Goal: Use online tool/utility: Use online tool/utility

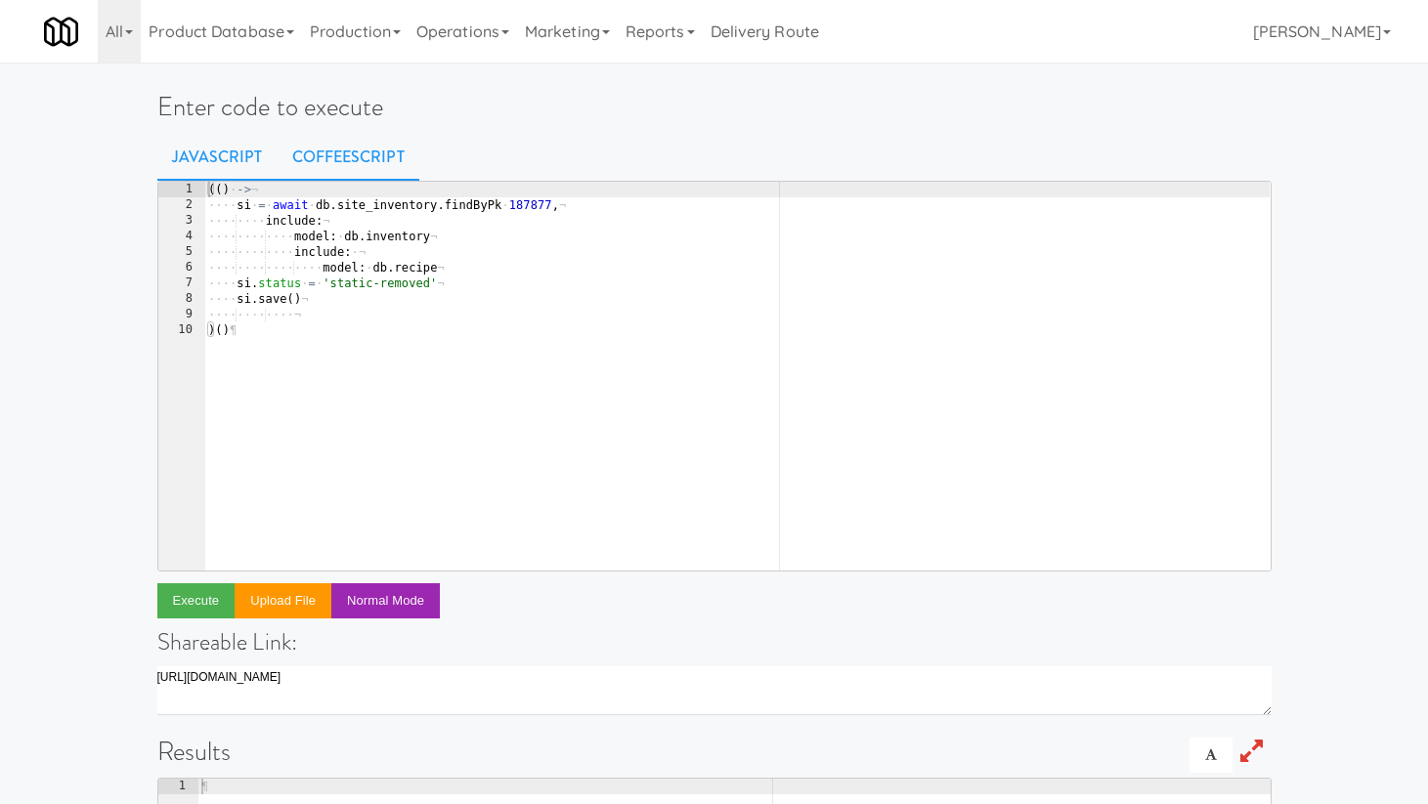
click at [337, 156] on link "CoffeeScript" at bounding box center [349, 157] width 142 height 49
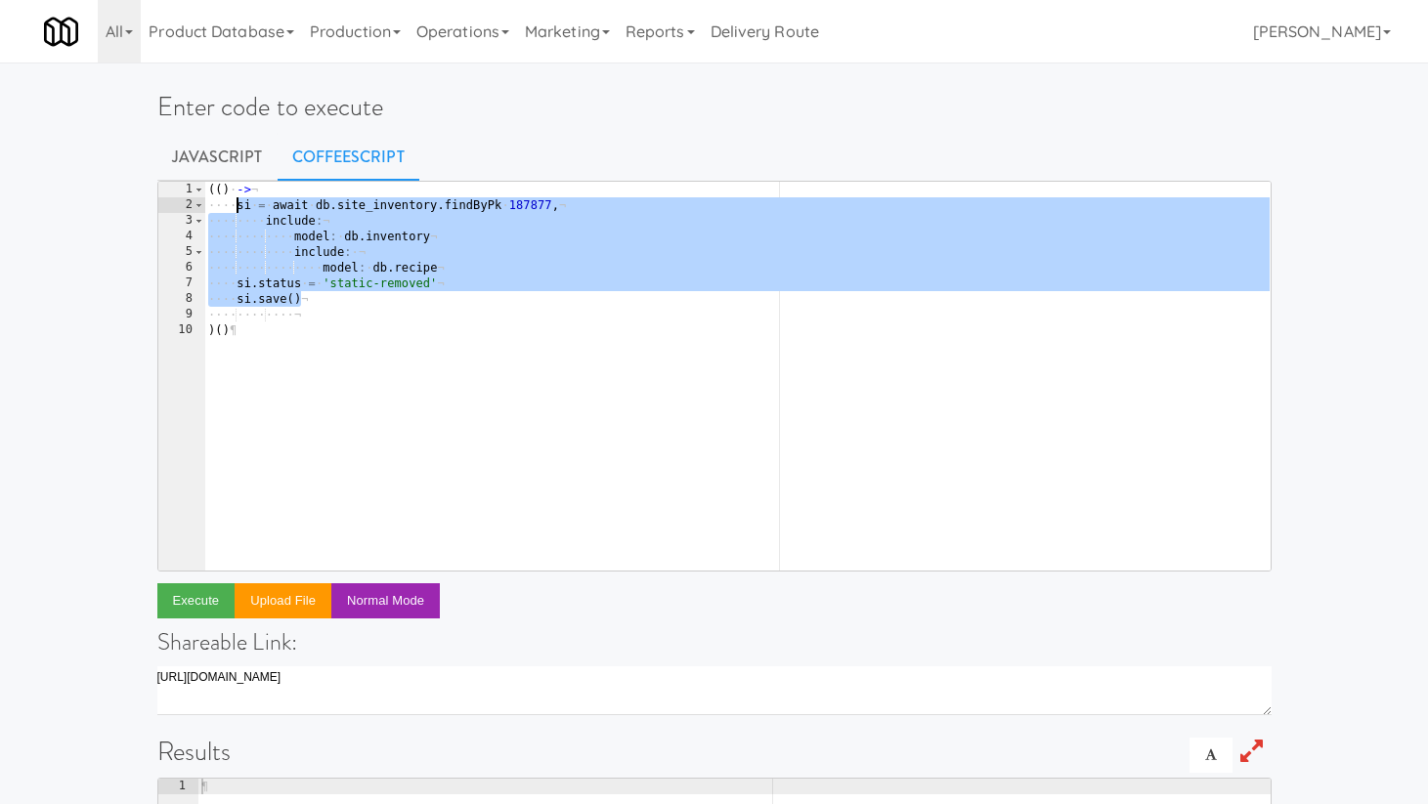
drag, startPoint x: 316, startPoint y: 297, endPoint x: 238, endPoint y: 205, distance: 120.0
click at [238, 205] on div "( ( ) · -> ¬ ···· si · = · await · db . site_inventory . findByPk · 187877 , ¬ …" at bounding box center [736, 392] width 1065 height 420
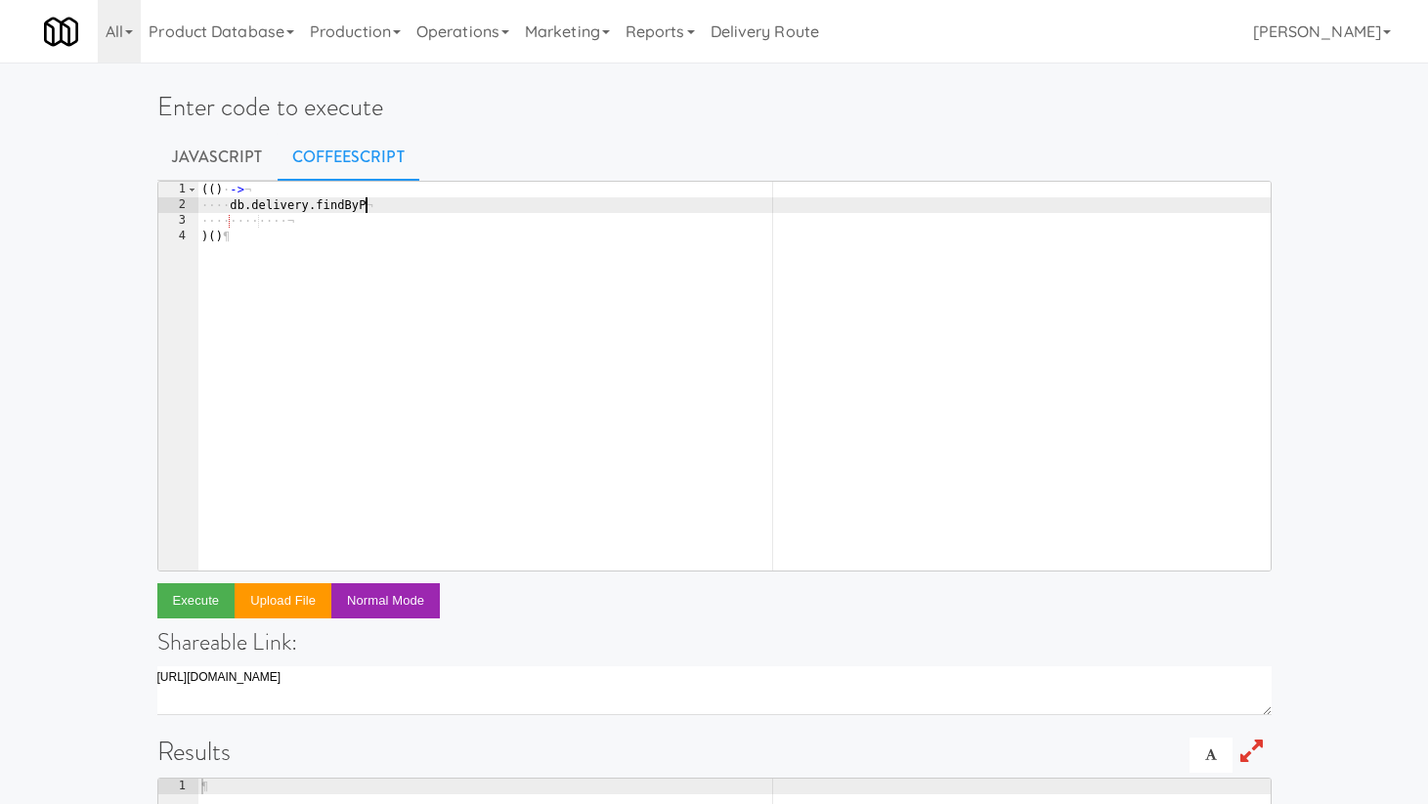
scroll to position [0, 14]
click at [408, 202] on div "( ( ) · -> ¬ ···· db . delivery . findByPk · ¬ ···· ···· ···· ¬ ) ( ) ¶" at bounding box center [733, 392] width 1073 height 420
paste textarea "63001"
type textarea "db.delivery.findByPk 63001"
click at [184, 601] on button "Execute" at bounding box center [196, 601] width 78 height 35
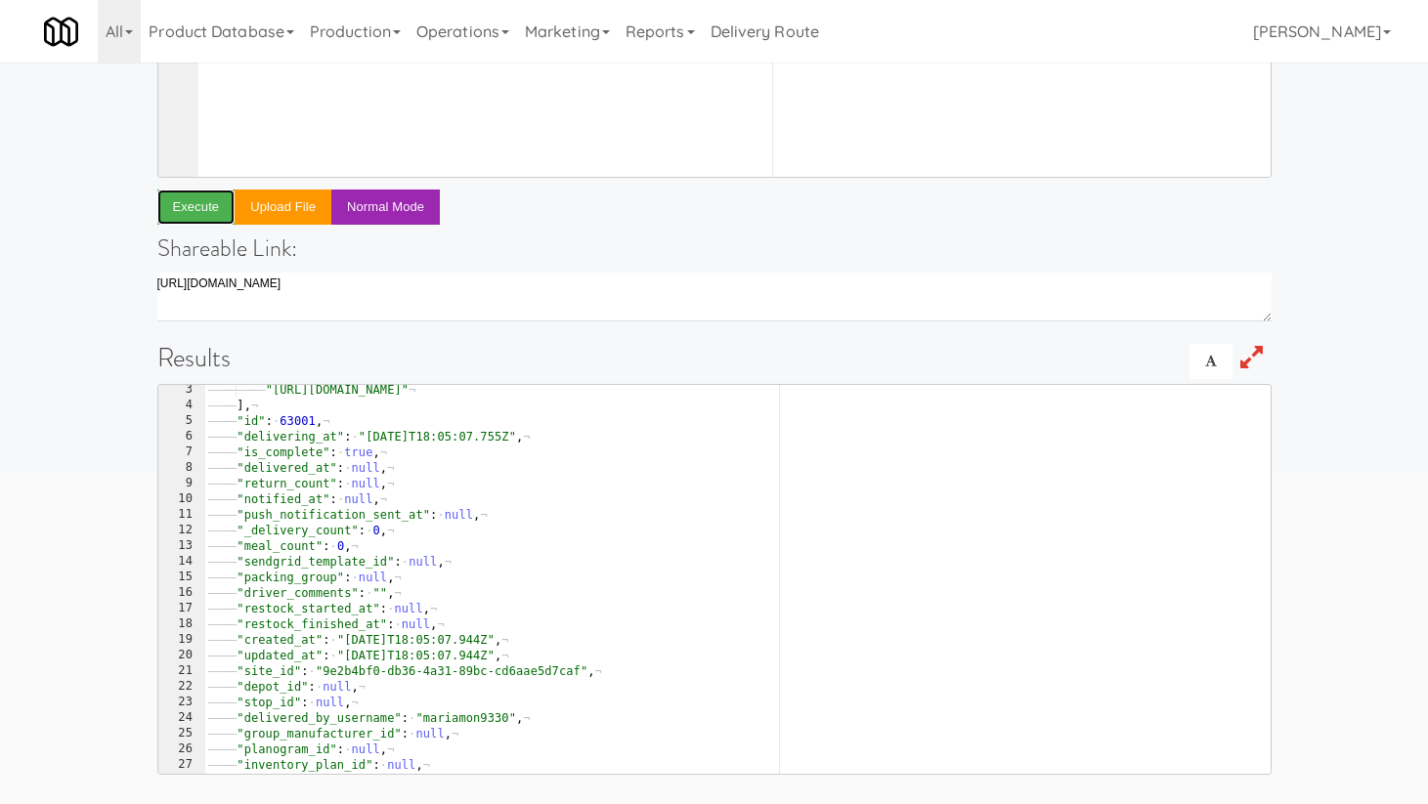
scroll to position [35, 0]
